Goal: Task Accomplishment & Management: Manage account settings

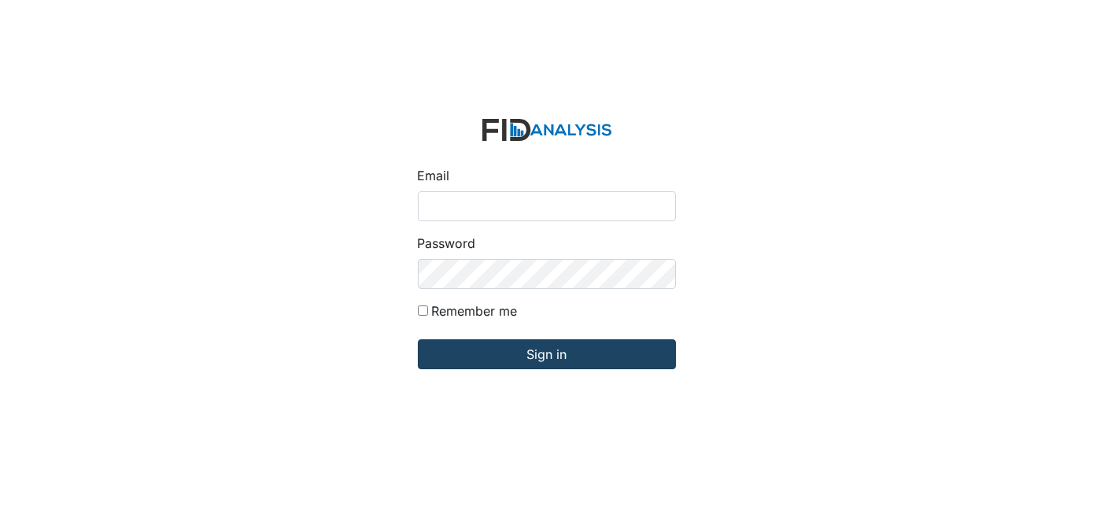
type input "[EMAIL_ADDRESS][DOMAIN_NAME]"
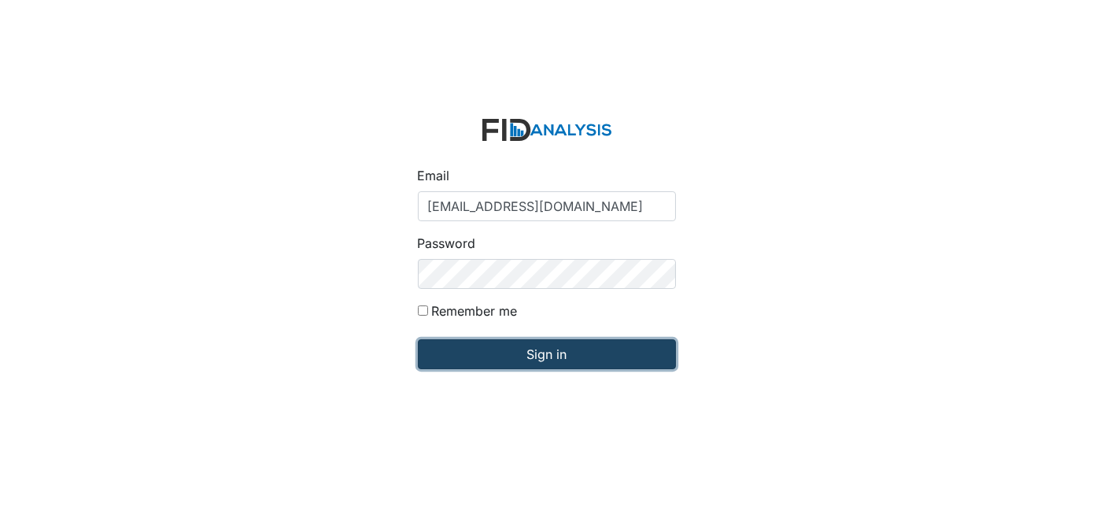
click at [582, 345] on input "Sign in" at bounding box center [547, 354] width 258 height 30
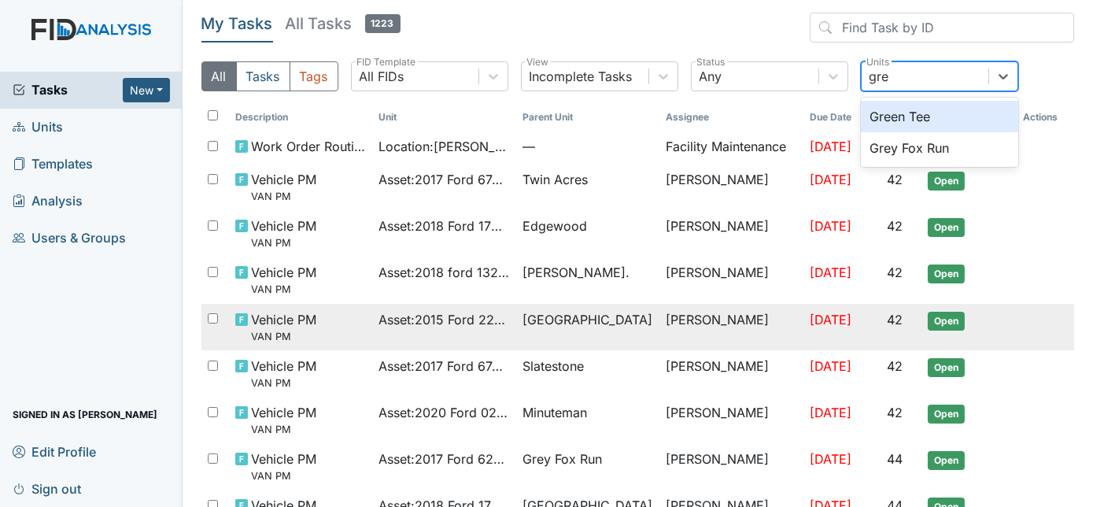
type input "grey"
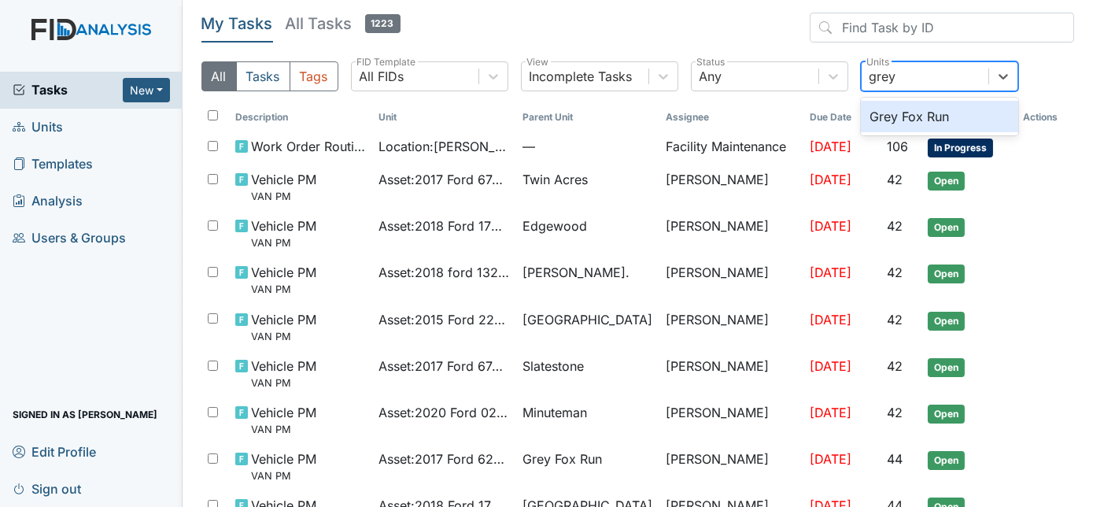
click at [957, 114] on div "Grey Fox Run" at bounding box center [939, 116] width 157 height 31
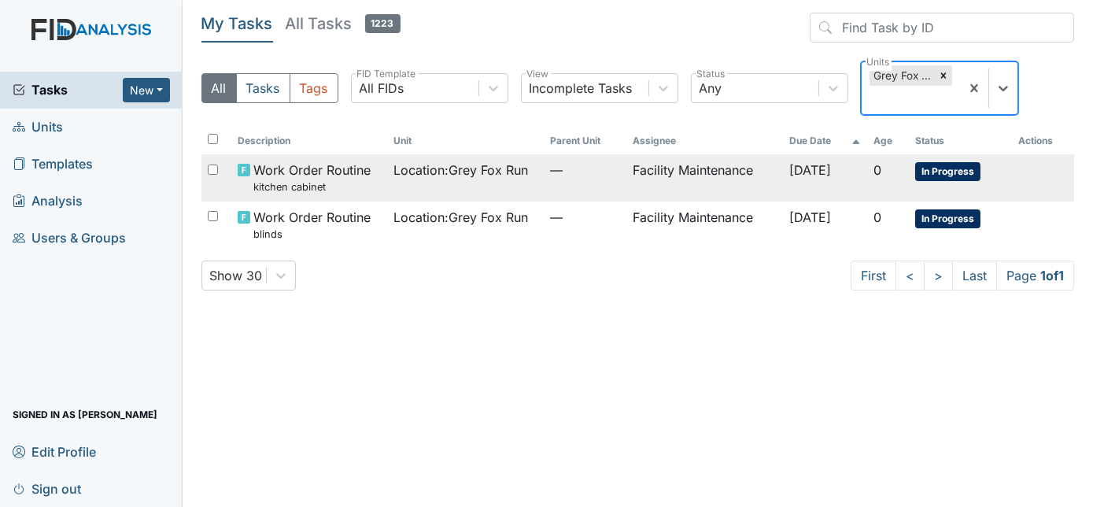
click at [520, 180] on td "Location : Grey Fox Run" at bounding box center [465, 177] width 156 height 46
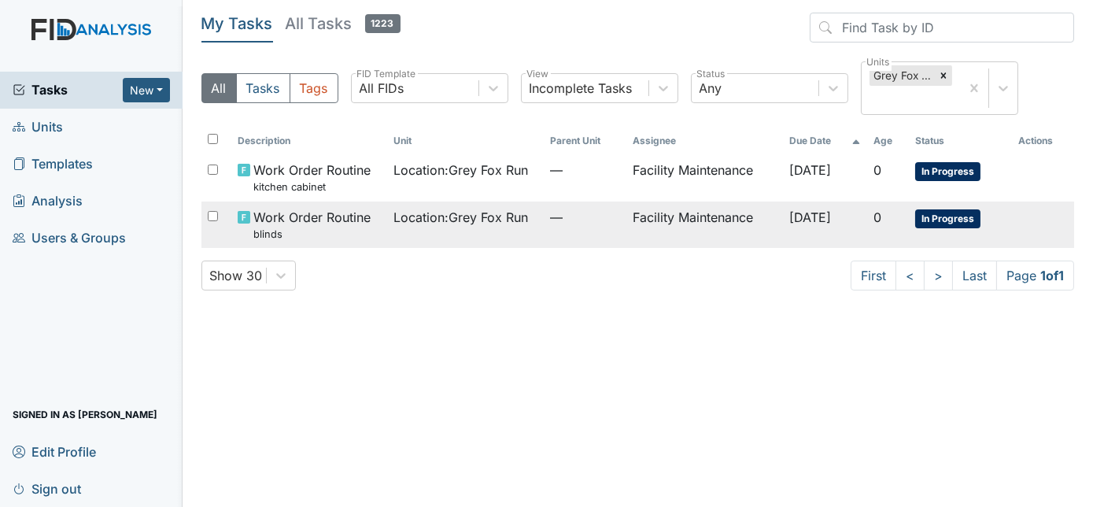
click at [699, 227] on td "Facility Maintenance" at bounding box center [704, 224] width 156 height 46
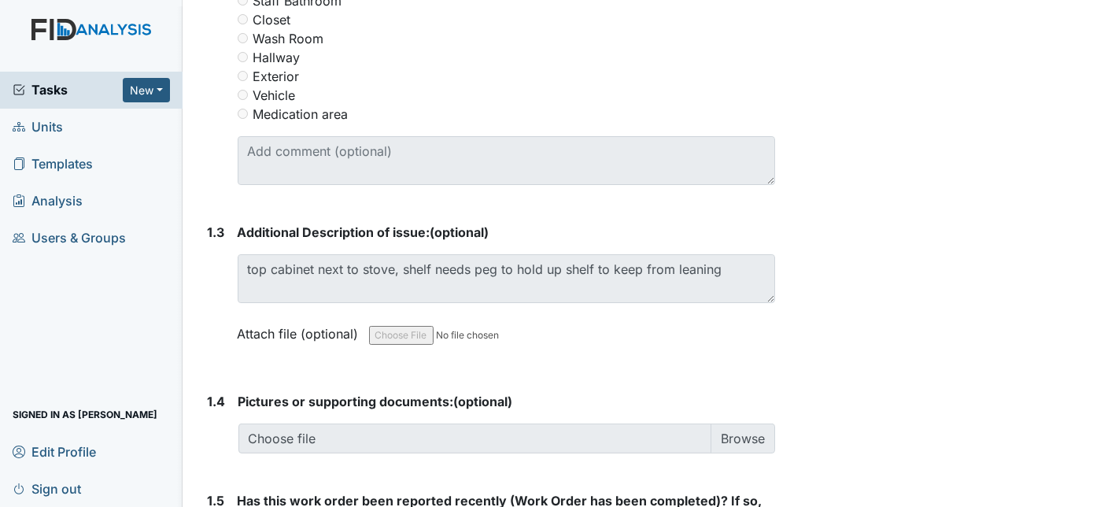
scroll to position [957, 0]
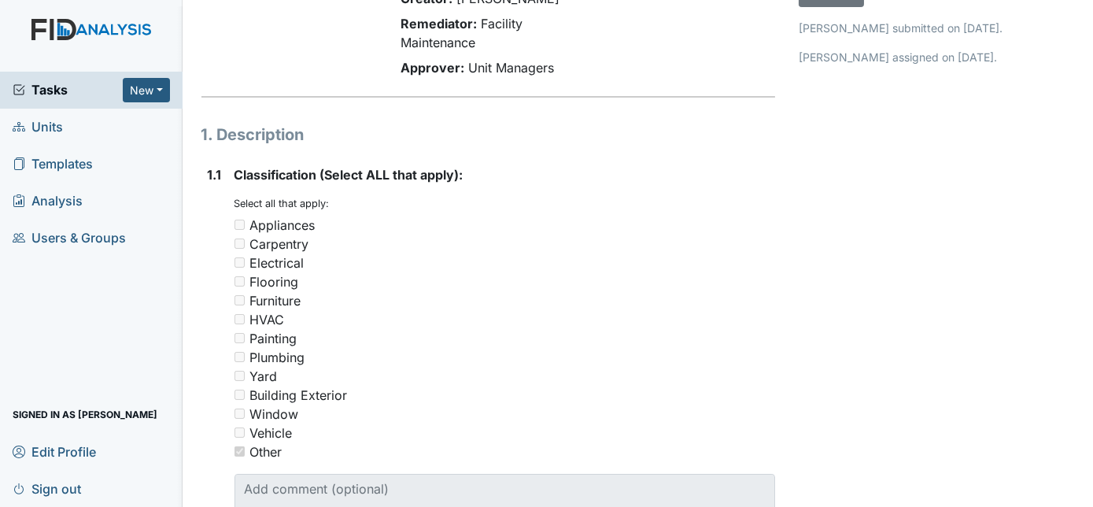
scroll to position [0, 0]
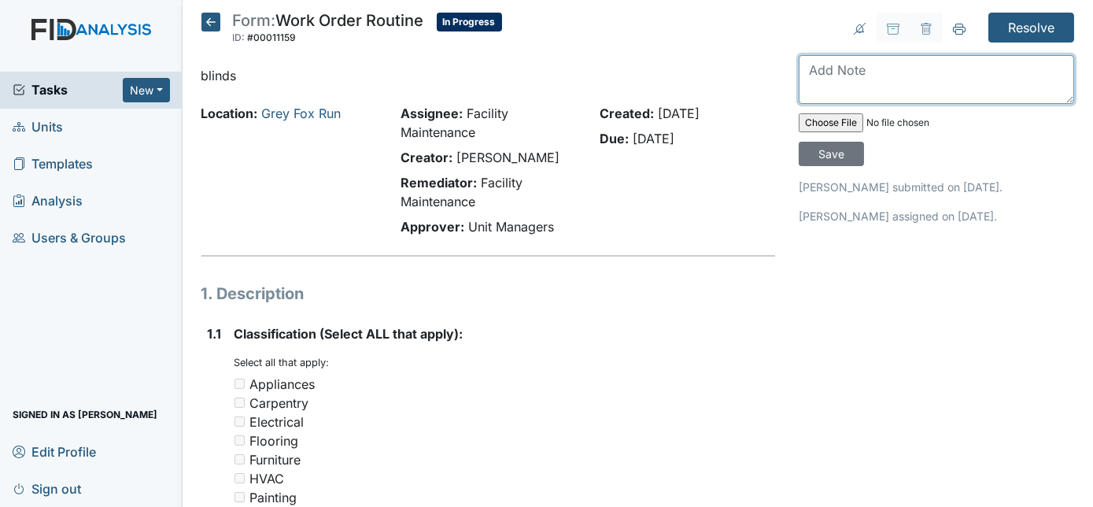
click at [892, 61] on textarea at bounding box center [936, 79] width 275 height 49
type textarea "replaced"
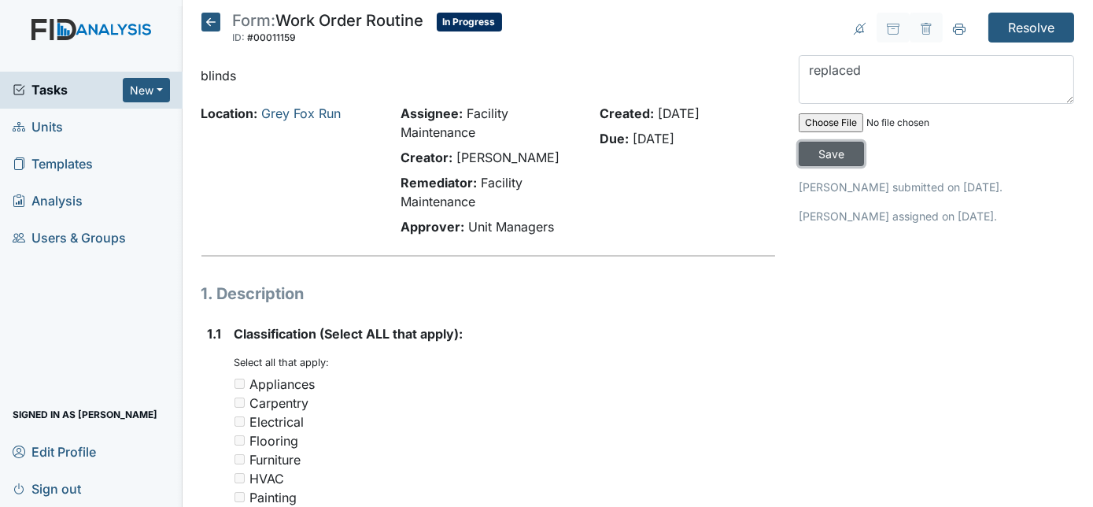
click at [864, 142] on input "Save" at bounding box center [831, 154] width 65 height 24
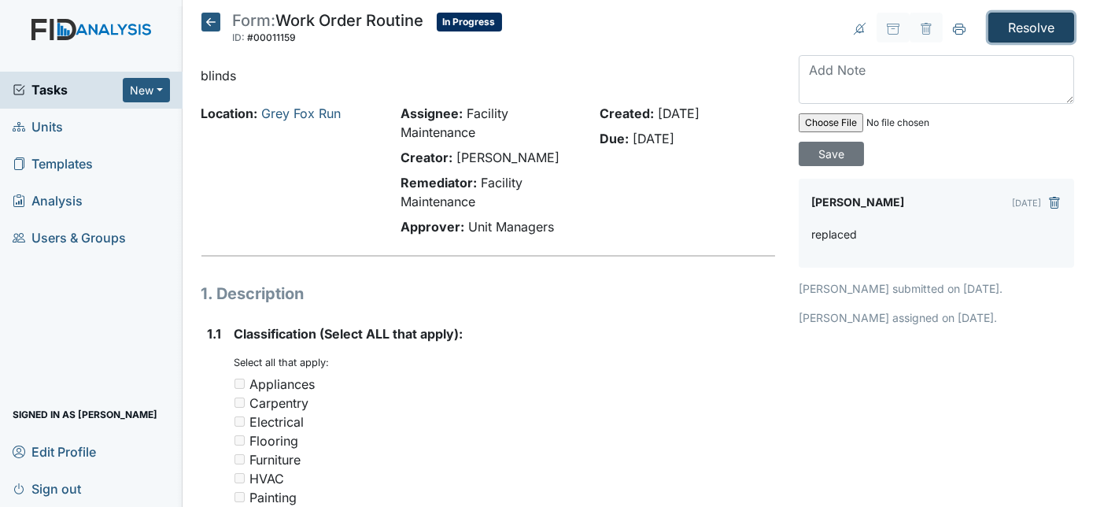
click at [1011, 24] on input "Resolve" at bounding box center [1031, 28] width 86 height 30
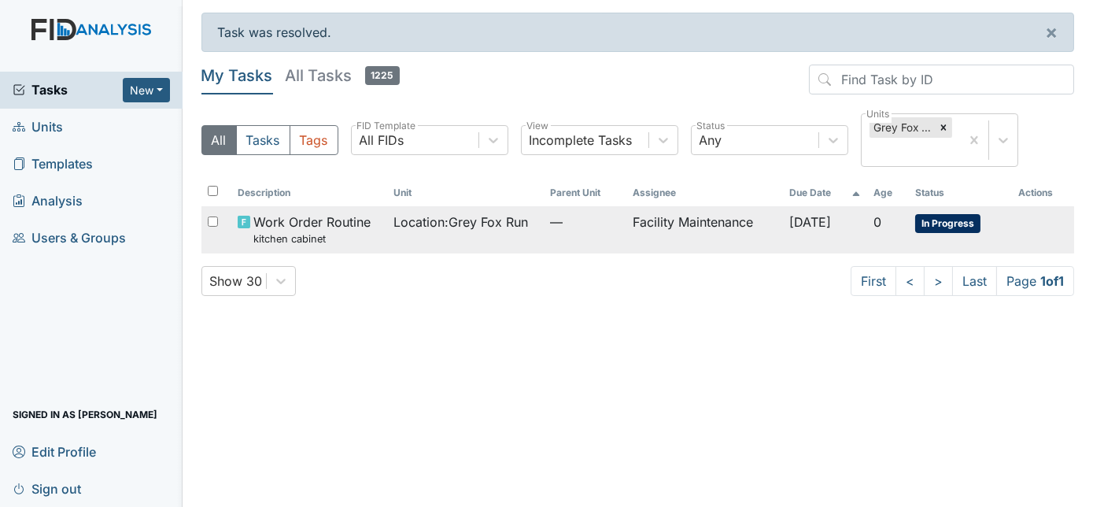
click at [742, 208] on td "Facility Maintenance" at bounding box center [704, 229] width 156 height 46
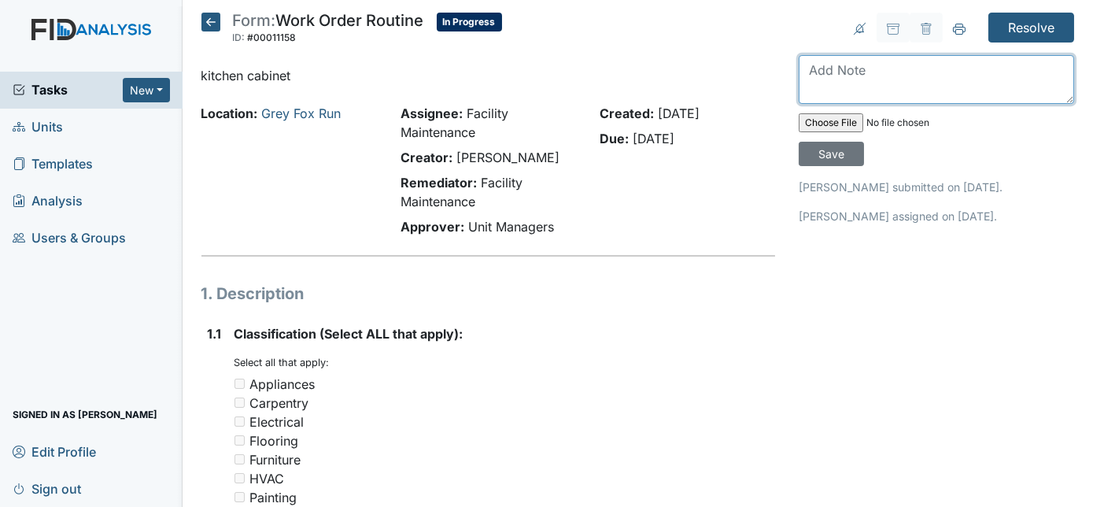
click at [841, 82] on textarea at bounding box center [936, 79] width 275 height 49
type textarea "replaced"
click at [1028, 133] on div "replaced Save" at bounding box center [936, 110] width 275 height 111
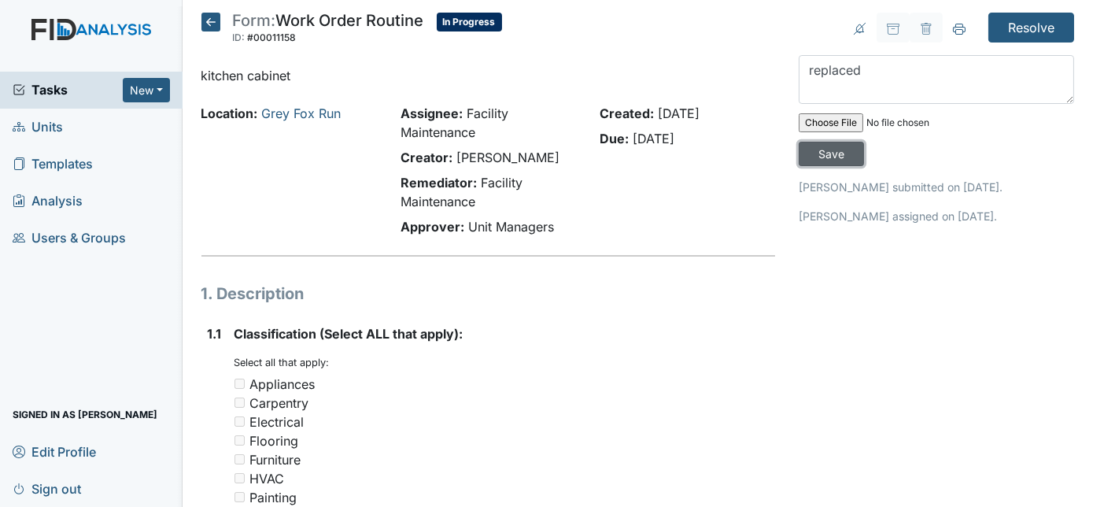
click at [864, 142] on input "Save" at bounding box center [831, 154] width 65 height 24
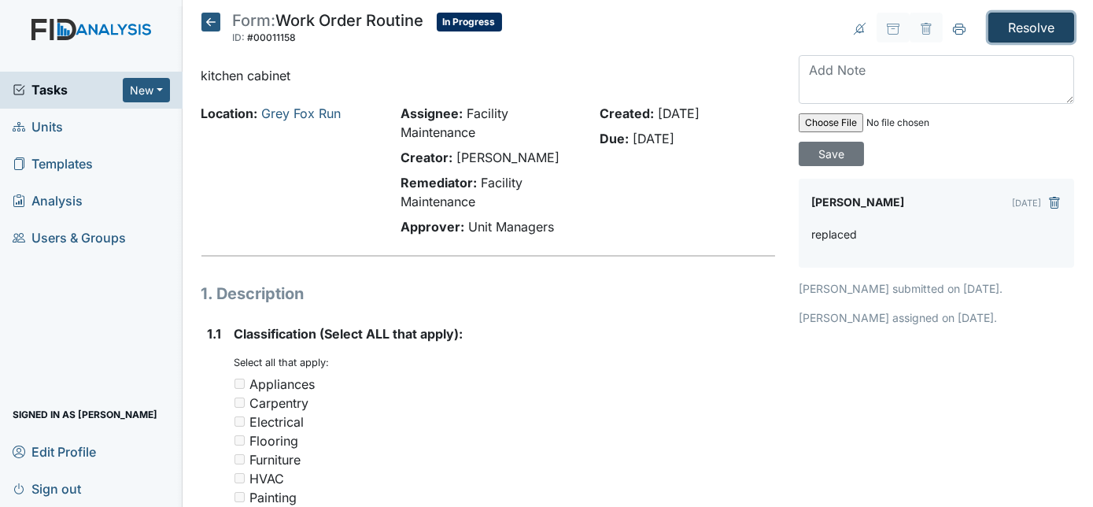
click at [1033, 31] on input "Resolve" at bounding box center [1031, 28] width 86 height 30
click at [1021, 30] on input "Resolve" at bounding box center [1031, 28] width 86 height 30
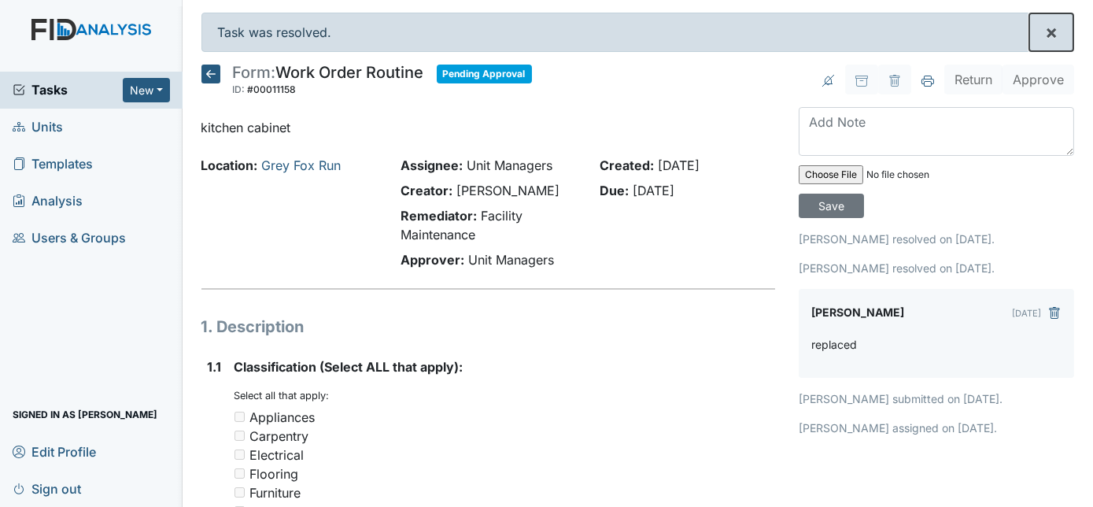
click at [1045, 29] on span "×" at bounding box center [1051, 31] width 13 height 23
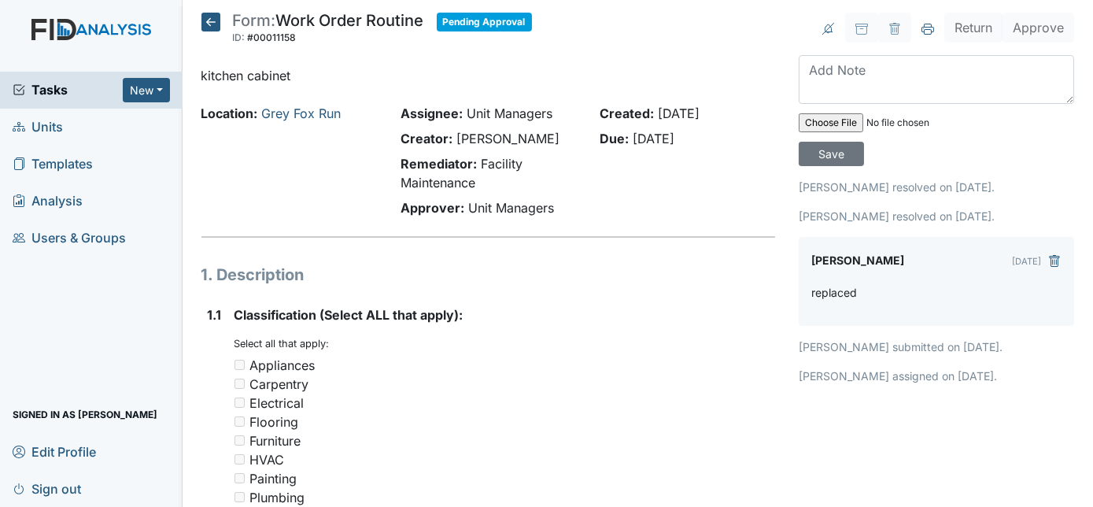
click at [209, 21] on icon at bounding box center [210, 22] width 19 height 19
click at [67, 101] on div "Tasks New Form Inspection Document Bundle" at bounding box center [91, 90] width 183 height 37
click at [212, 24] on icon at bounding box center [210, 22] width 19 height 19
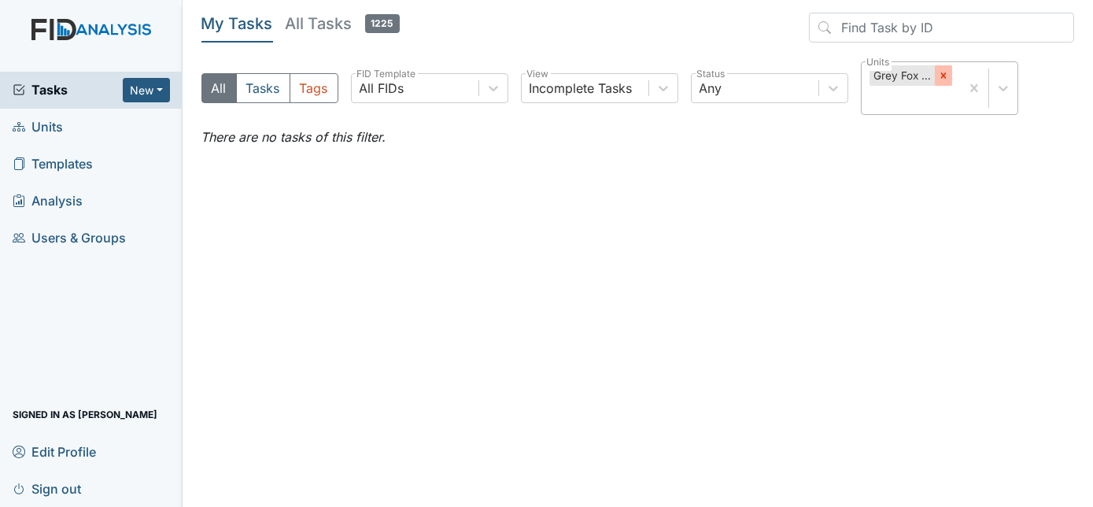
click at [941, 76] on icon at bounding box center [943, 76] width 6 height 6
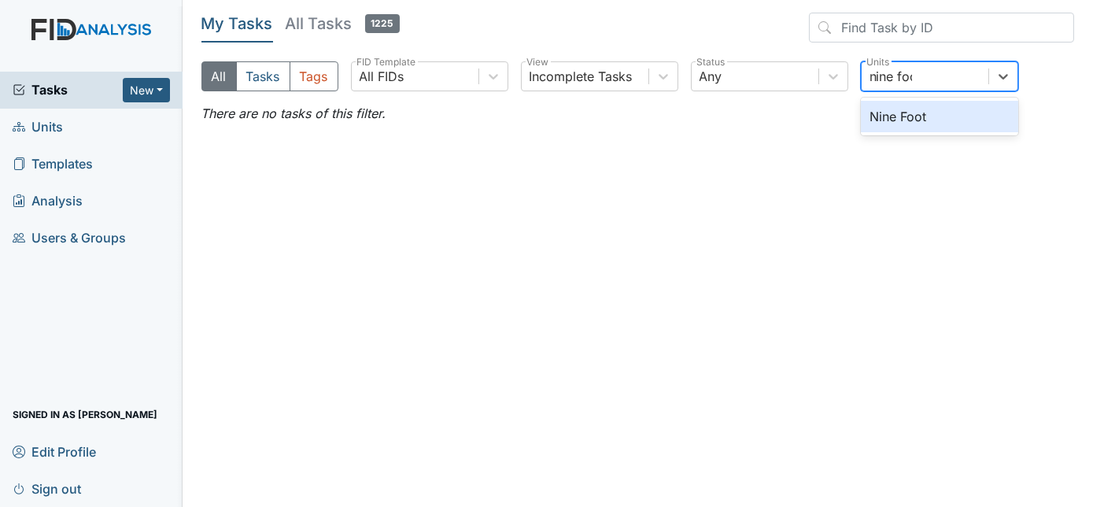
type input "nine foot"
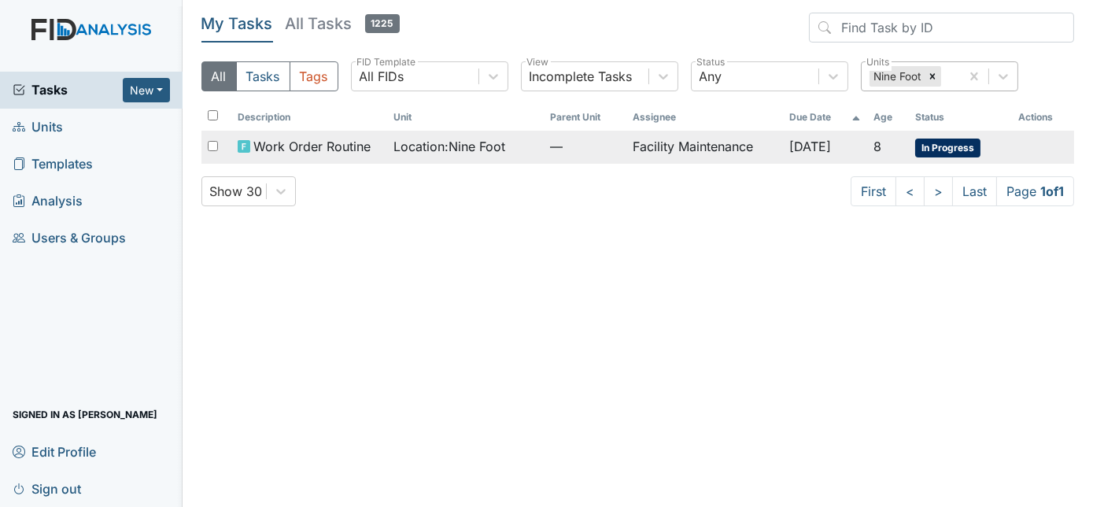
click at [606, 157] on td "—" at bounding box center [585, 147] width 83 height 33
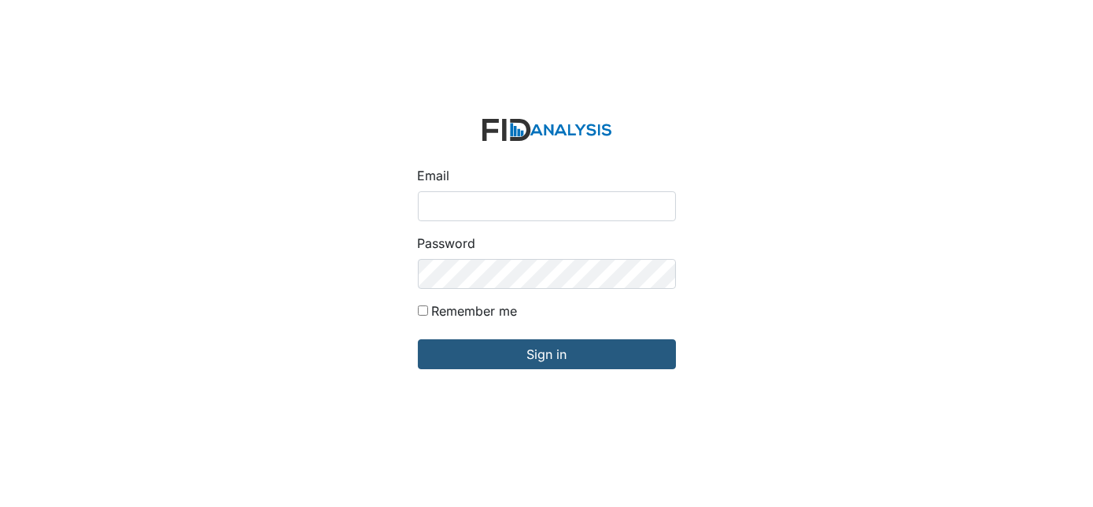
type input "[EMAIL_ADDRESS][DOMAIN_NAME]"
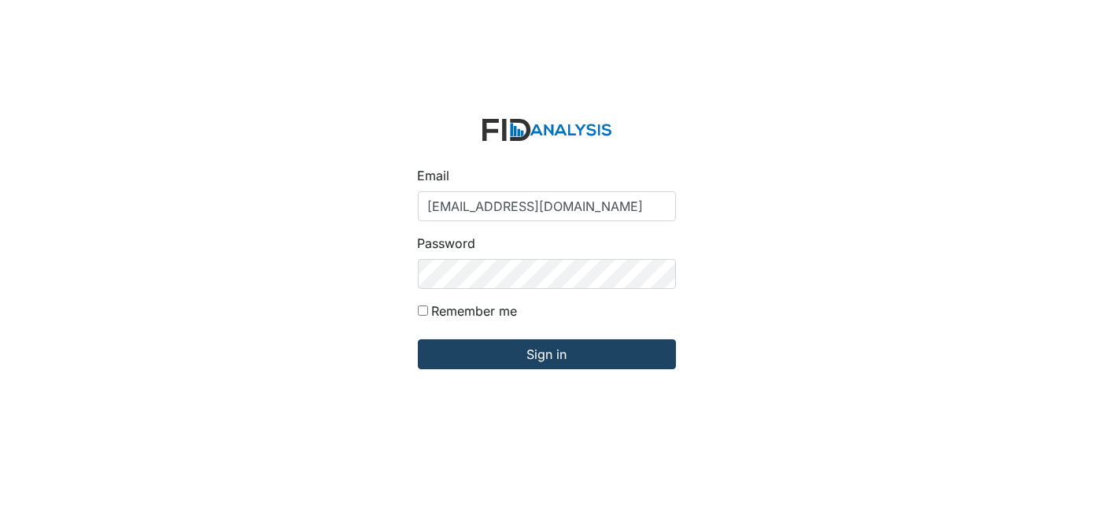
click at [639, 354] on input "Sign in" at bounding box center [547, 354] width 258 height 30
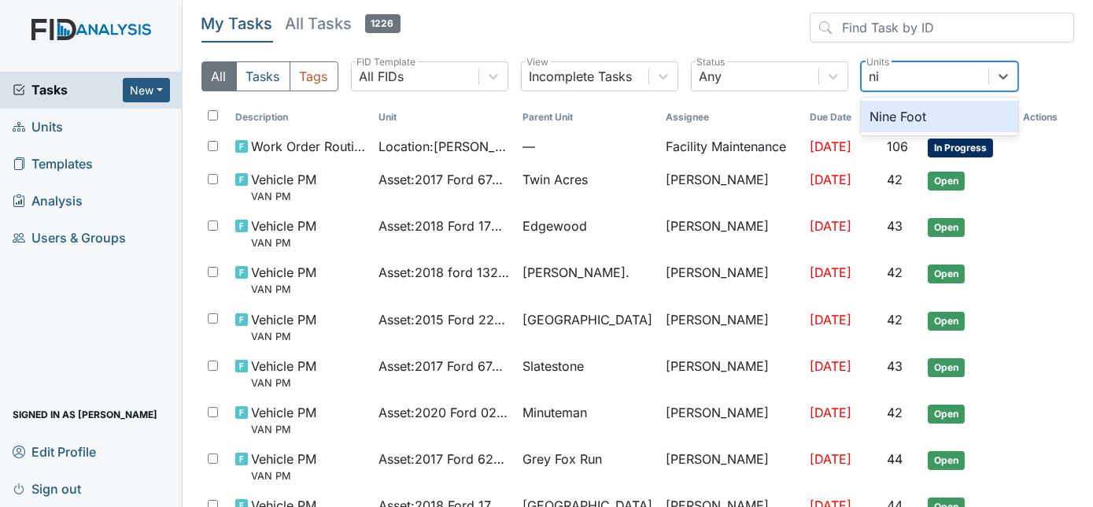
type input "nin"
click at [980, 120] on div "Nine Foot" at bounding box center [939, 116] width 157 height 31
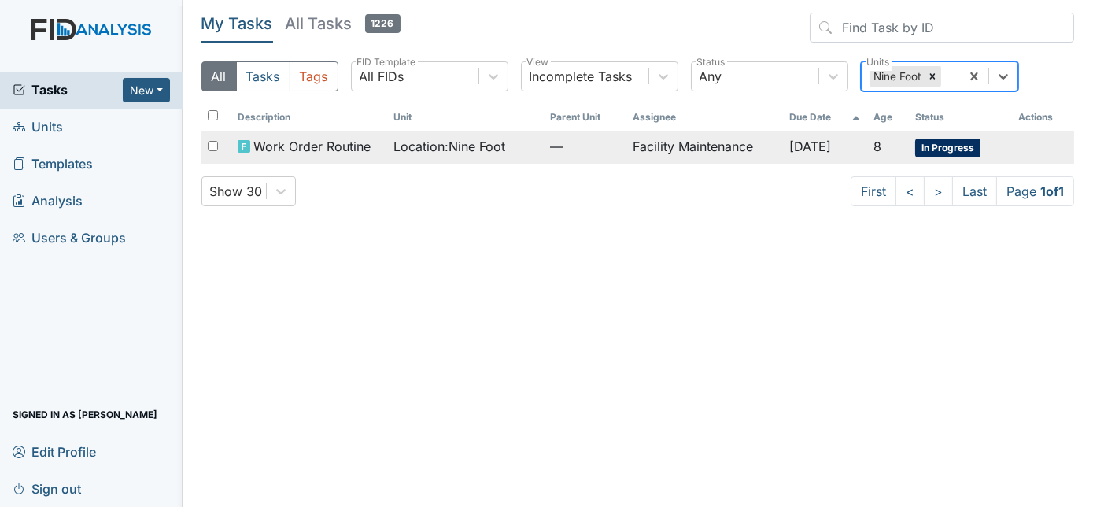
click at [649, 142] on td "Facility Maintenance" at bounding box center [704, 147] width 156 height 33
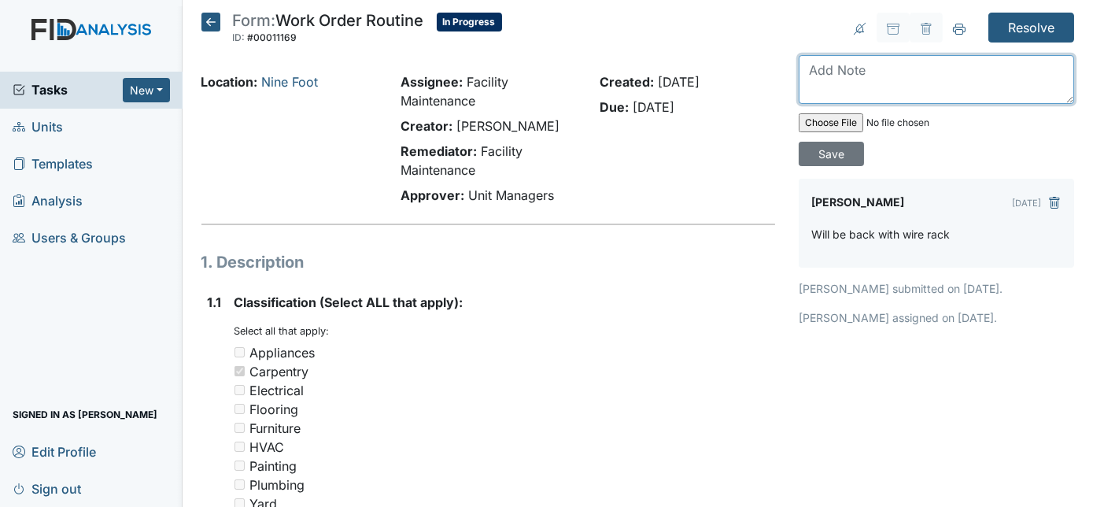
click at [924, 70] on textarea at bounding box center [936, 79] width 275 height 49
type textarea "installed wire rack"
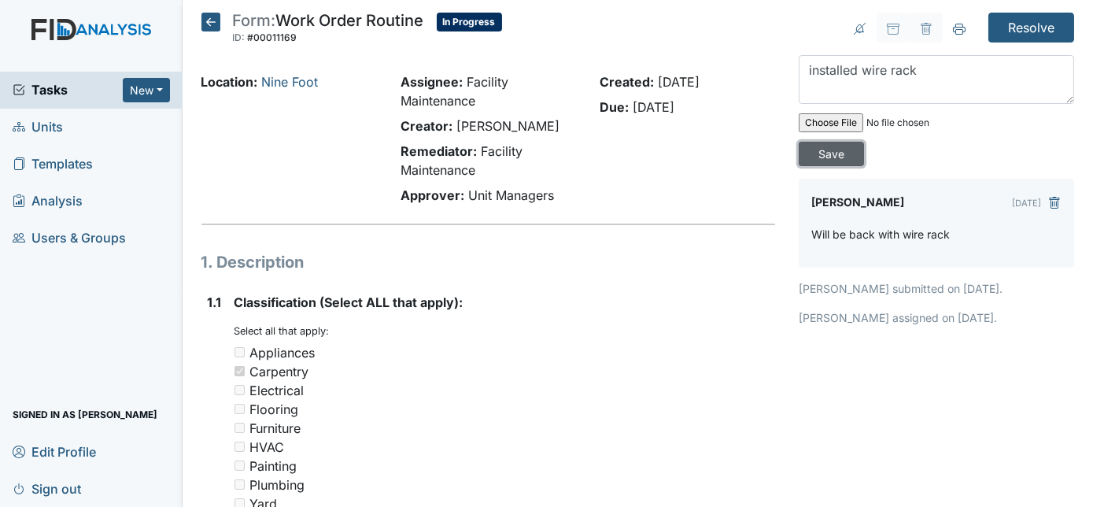
click at [864, 142] on input "Save" at bounding box center [831, 154] width 65 height 24
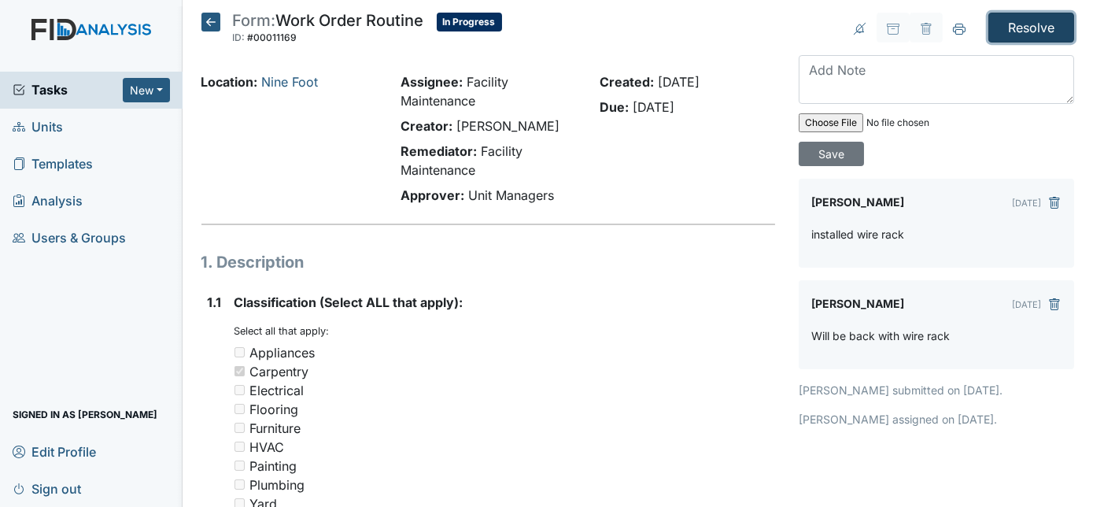
click at [1003, 29] on input "Resolve" at bounding box center [1031, 28] width 86 height 30
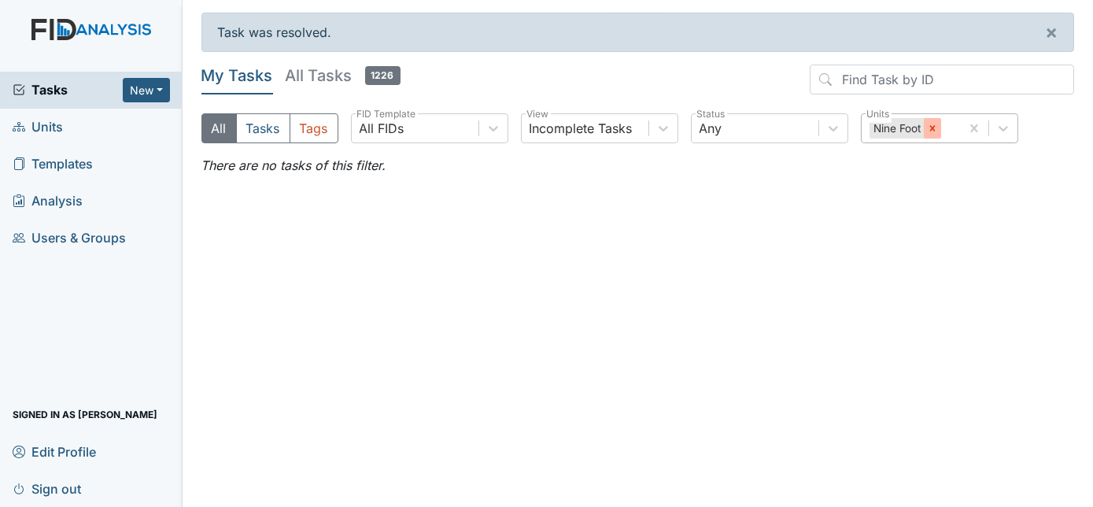
click at [934, 130] on icon at bounding box center [932, 128] width 6 height 6
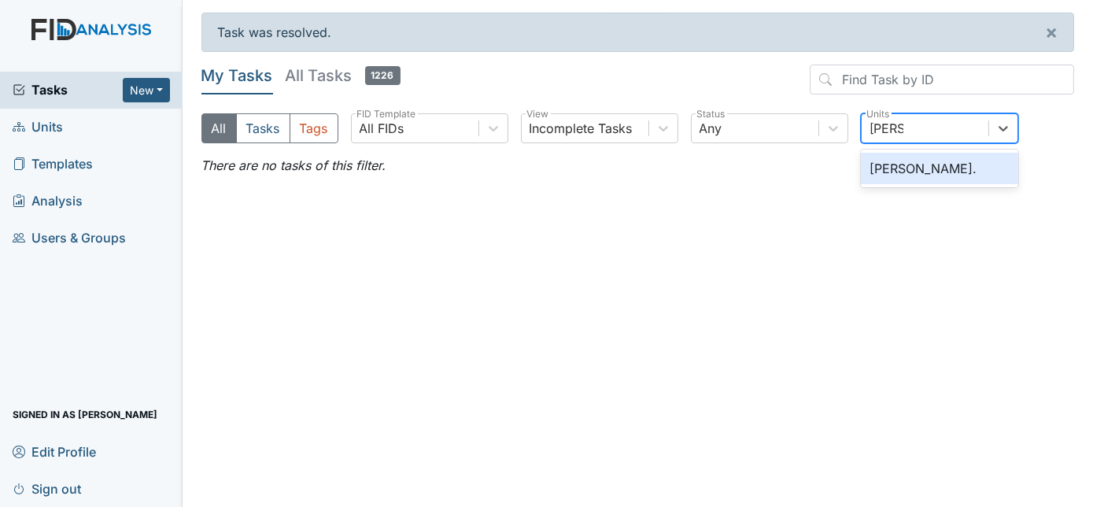
type input "dixon"
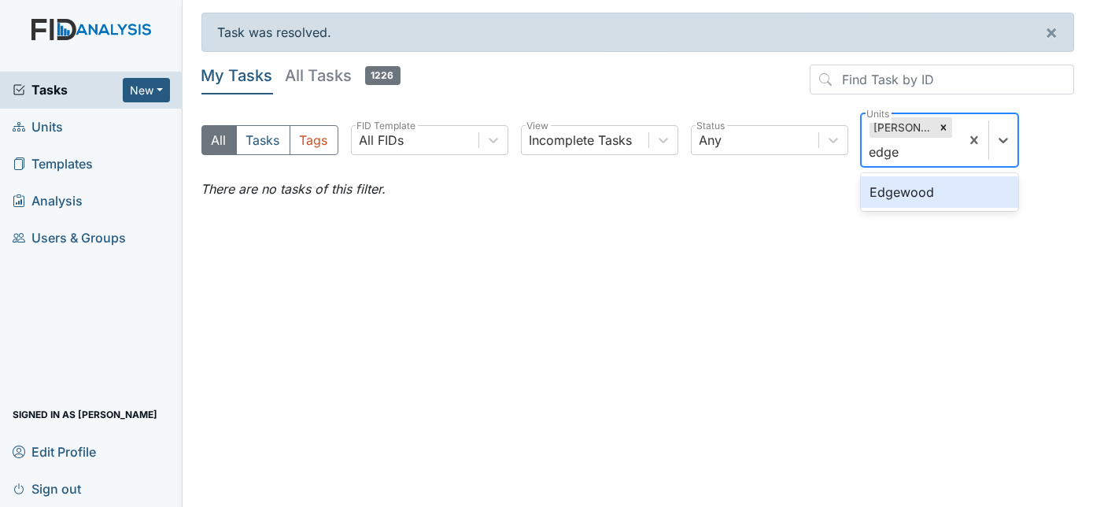
type input "edgew"
click at [918, 186] on div "Edgewood" at bounding box center [939, 191] width 157 height 31
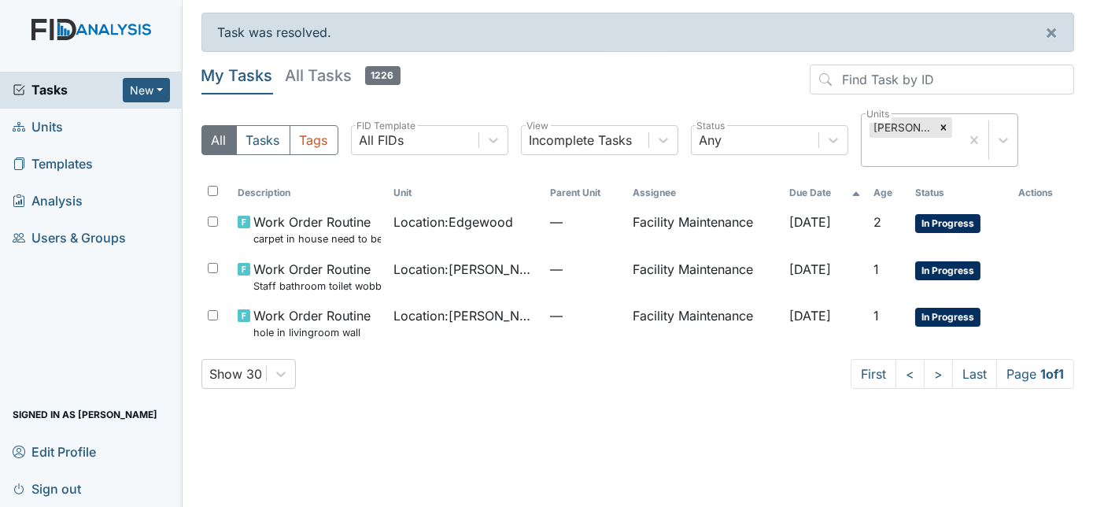
click at [871, 142] on input "text" at bounding box center [871, 151] width 2 height 19
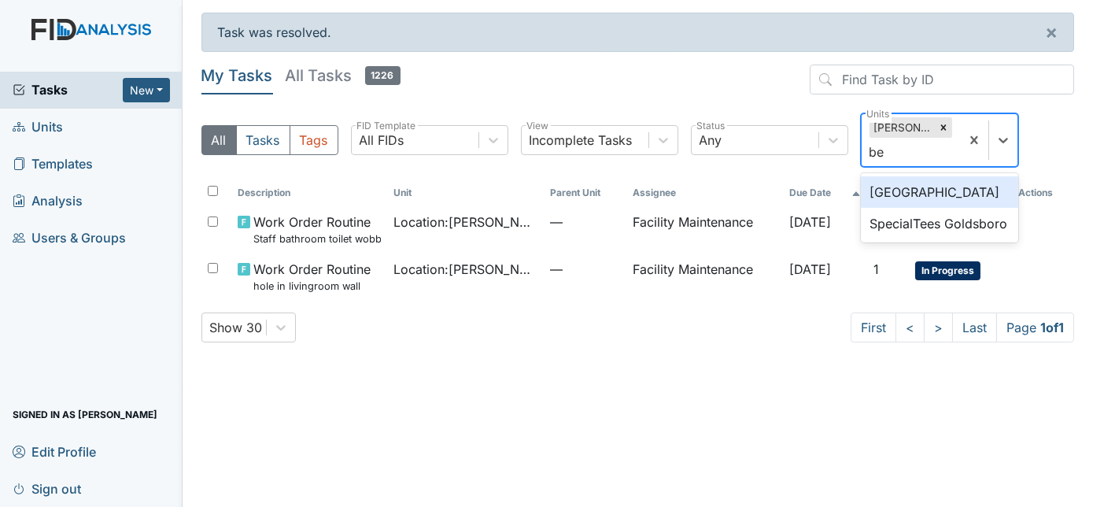
type input "bea"
click at [962, 194] on div "[GEOGRAPHIC_DATA]" at bounding box center [939, 191] width 157 height 31
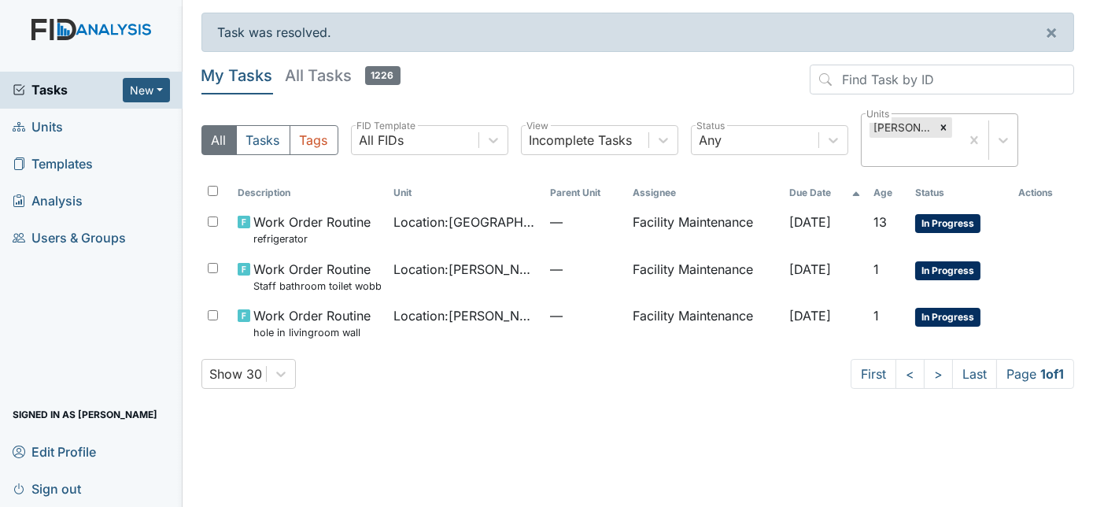
click at [871, 142] on input "text" at bounding box center [871, 151] width 2 height 19
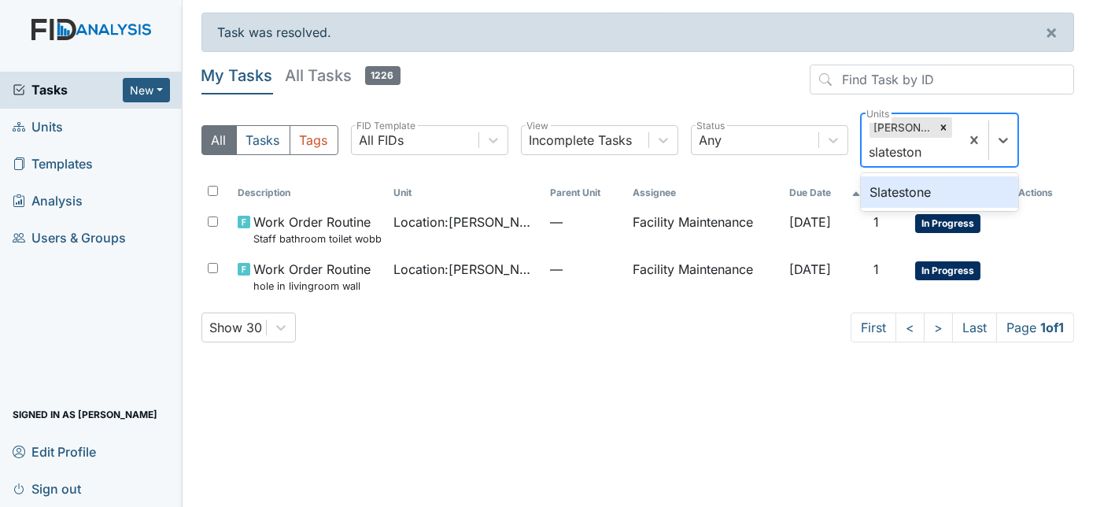
type input "slatestone"
click at [959, 195] on div "Slatestone" at bounding box center [939, 191] width 157 height 31
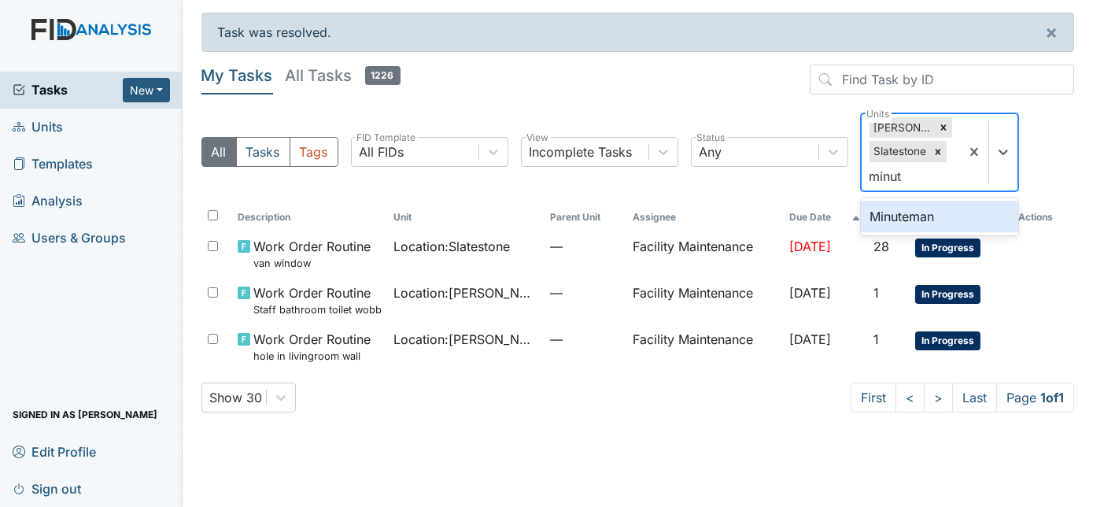
type input "minute"
click at [924, 208] on div "Minuteman" at bounding box center [939, 216] width 157 height 31
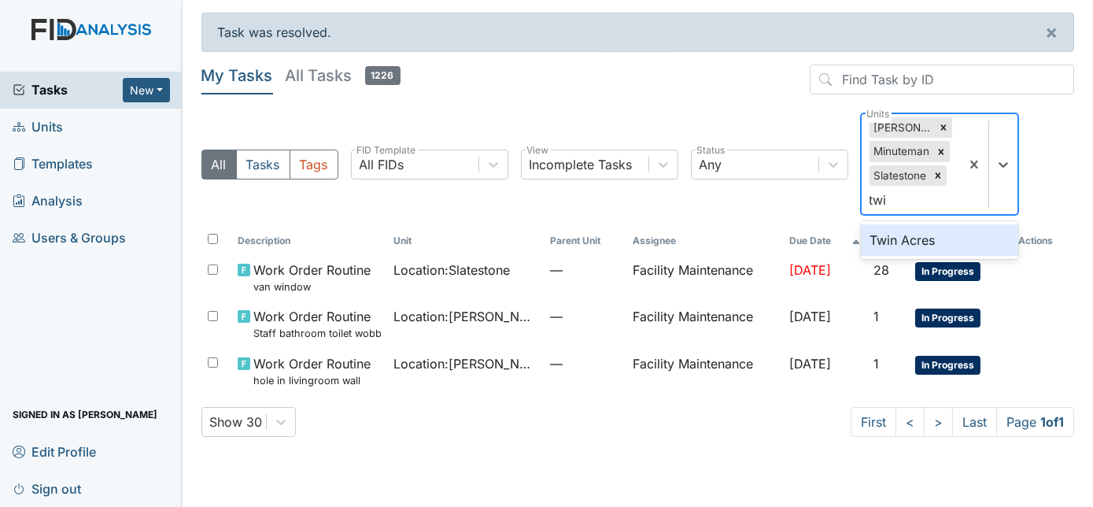
type input "twin"
click at [921, 239] on div "Twin Acres" at bounding box center [939, 239] width 157 height 31
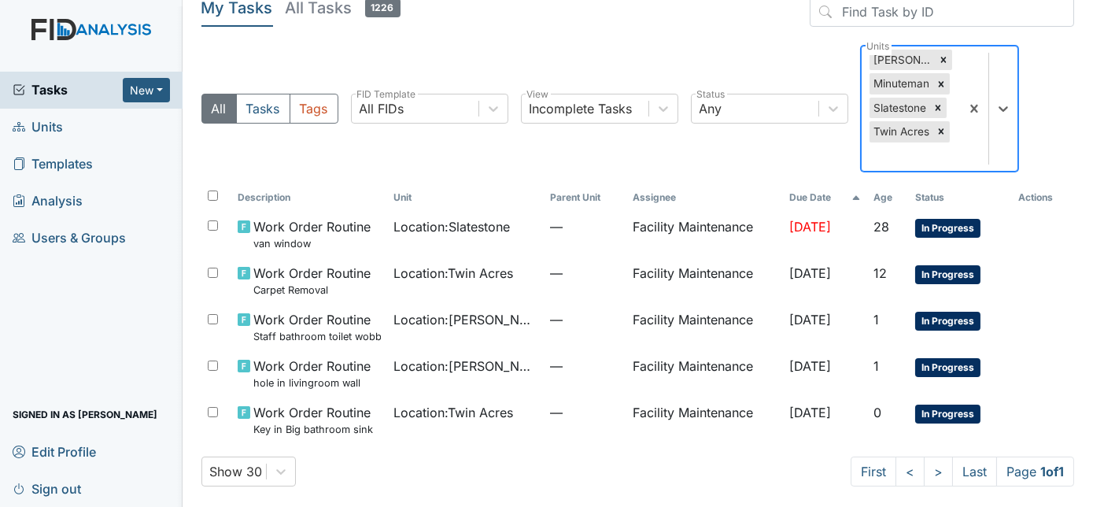
scroll to position [71, 0]
